Goal: Find specific page/section: Find specific page/section

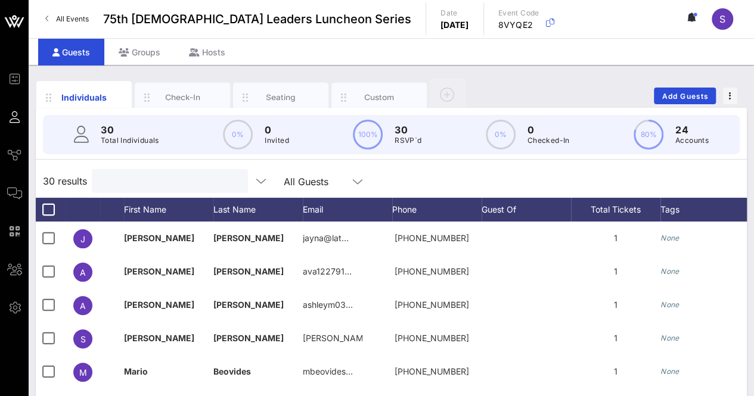
click at [157, 184] on input "text" at bounding box center [168, 180] width 139 height 15
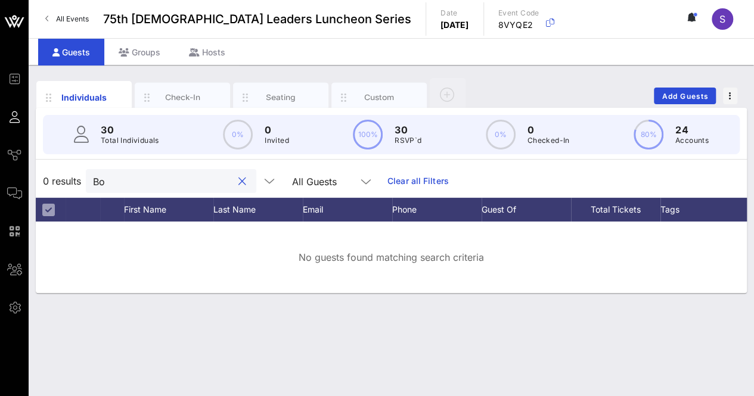
type input "B"
type input "C"
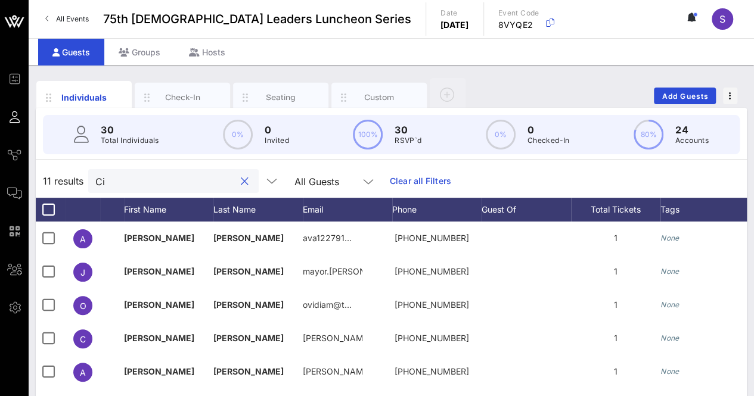
type input "C"
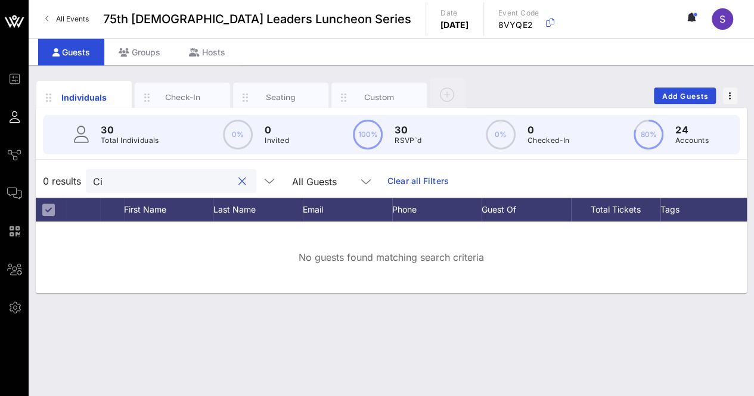
type input "C"
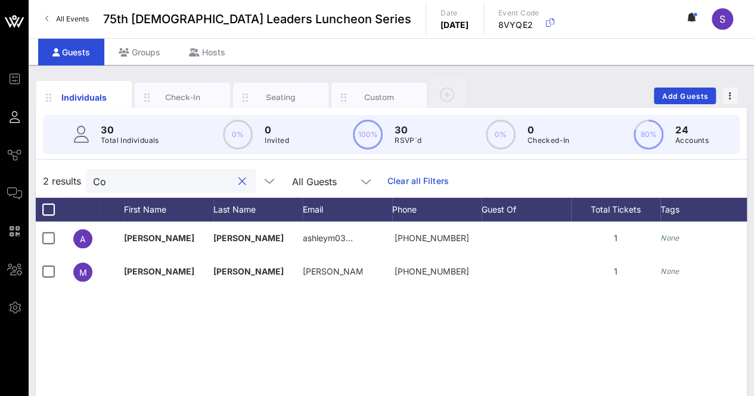
type input "C"
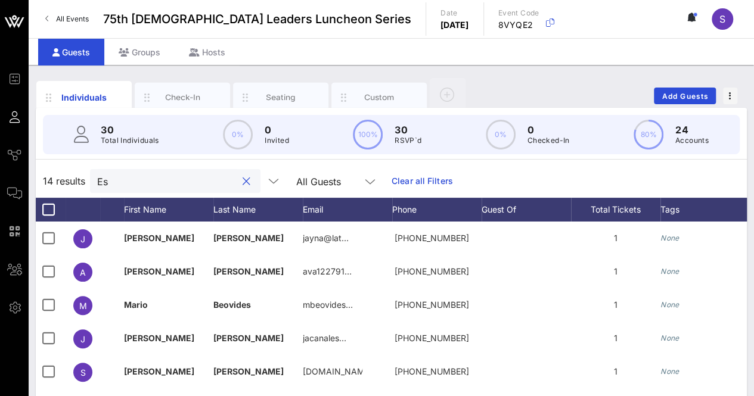
type input "E"
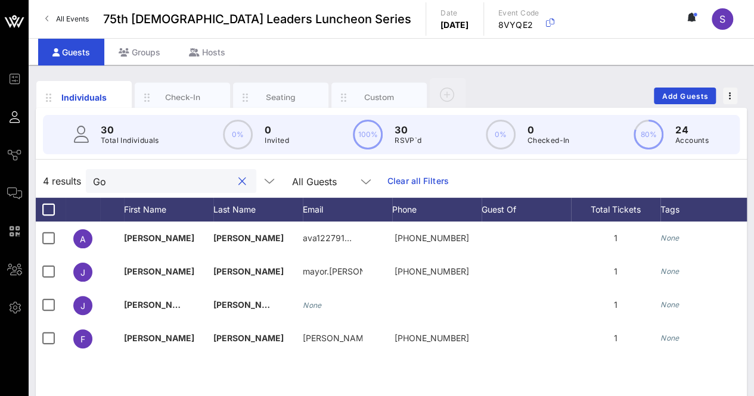
type input "G"
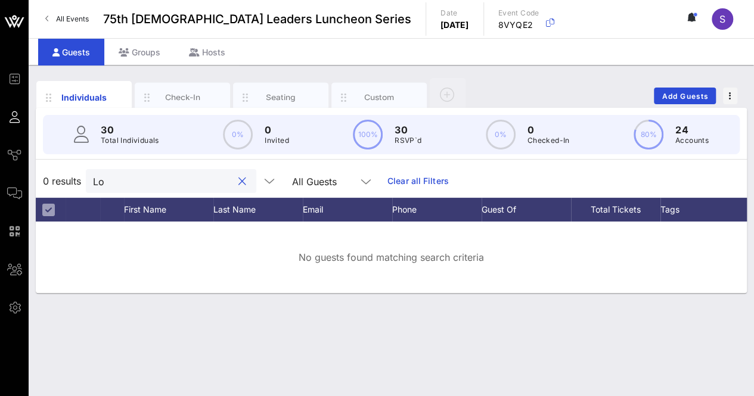
type input "L"
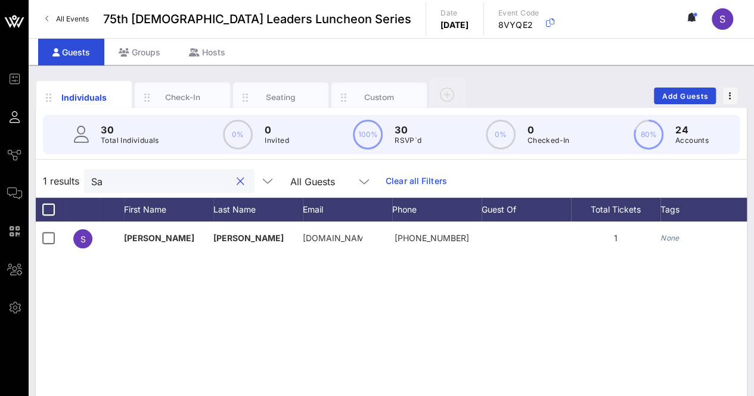
type input "S"
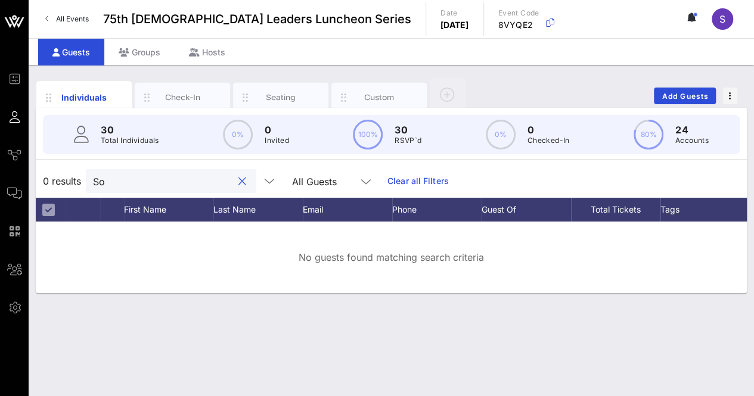
type input "S"
